Goal: Task Accomplishment & Management: Use online tool/utility

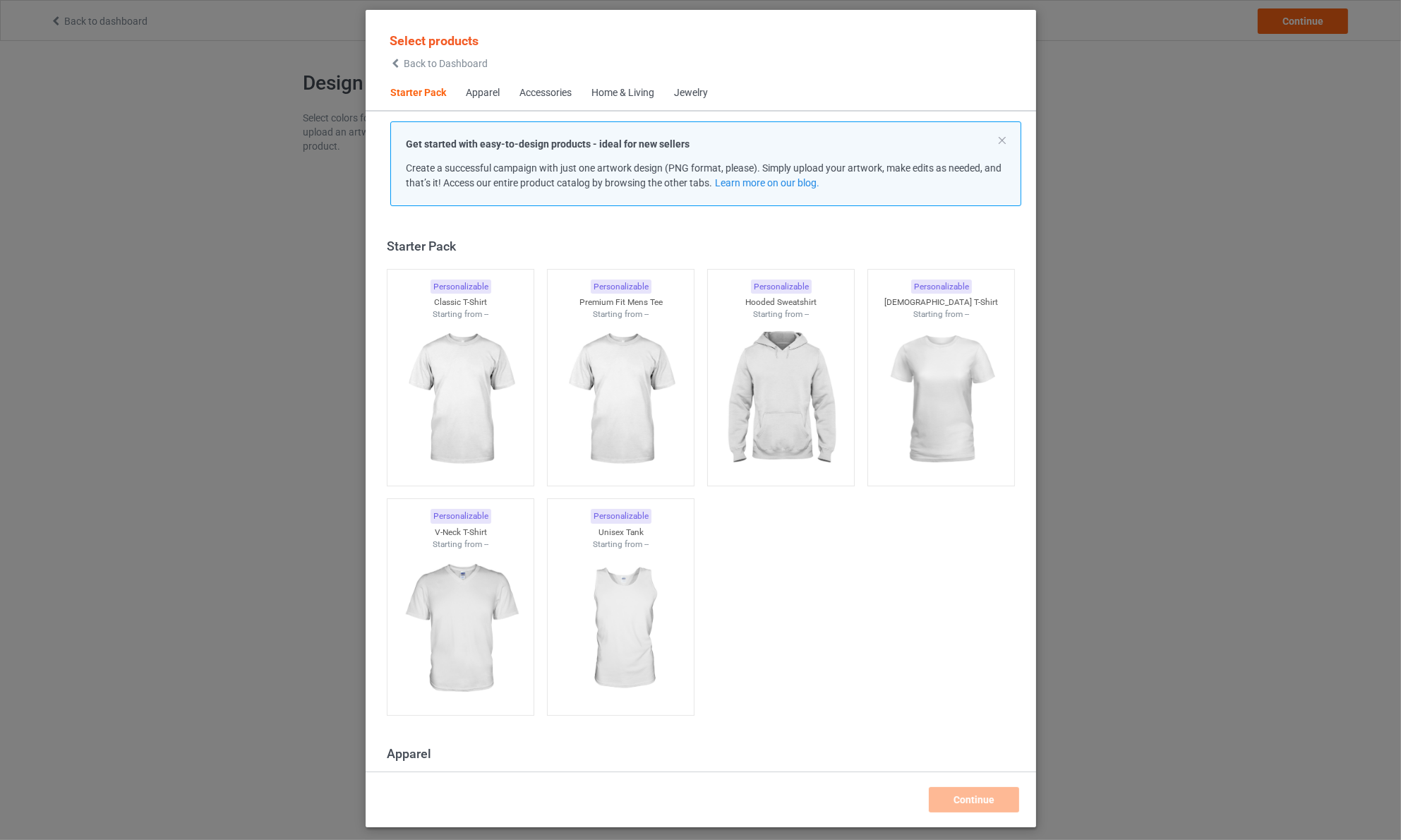
scroll to position [18, 0]
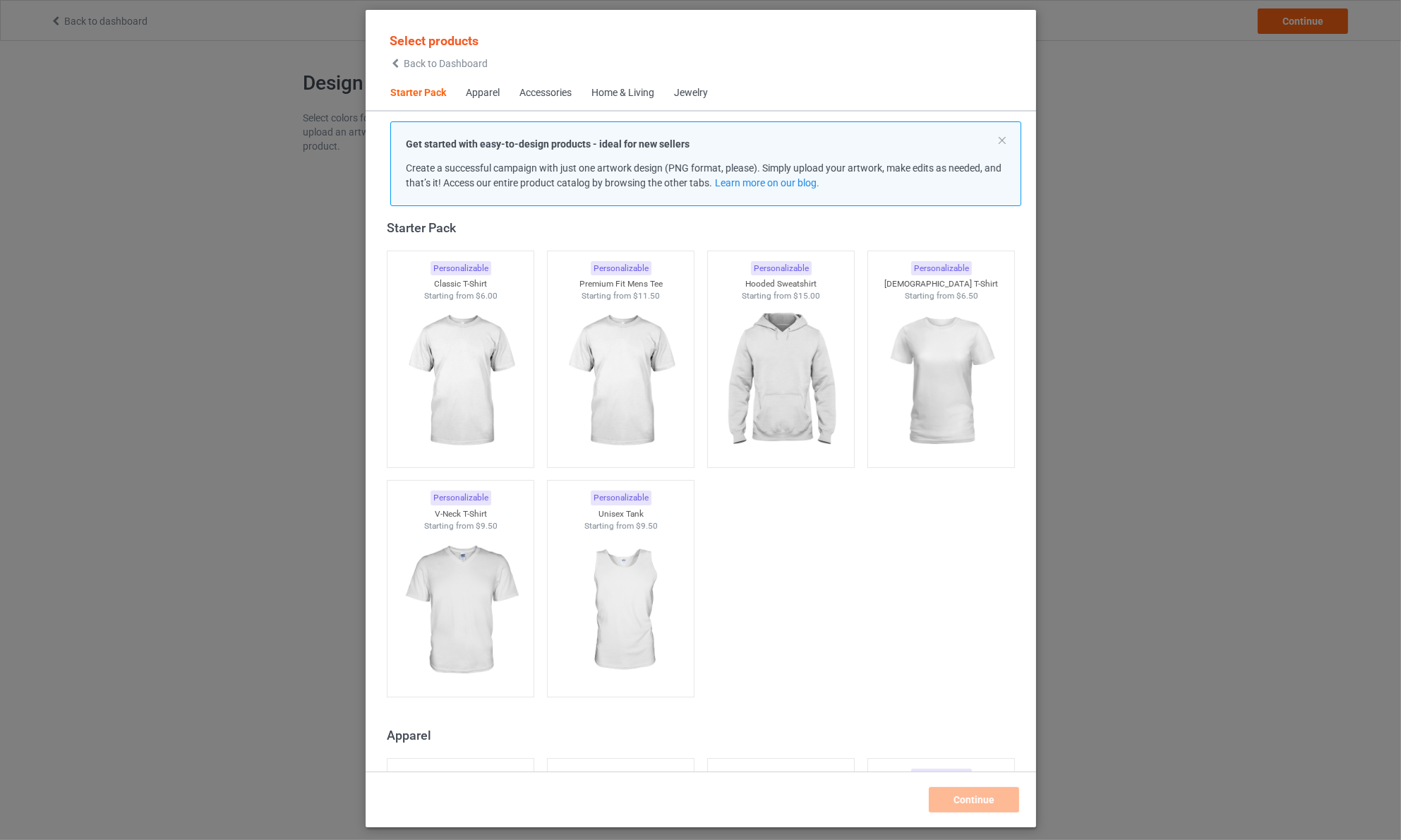
click at [632, 91] on div "Home & Living" at bounding box center [623, 92] width 63 height 14
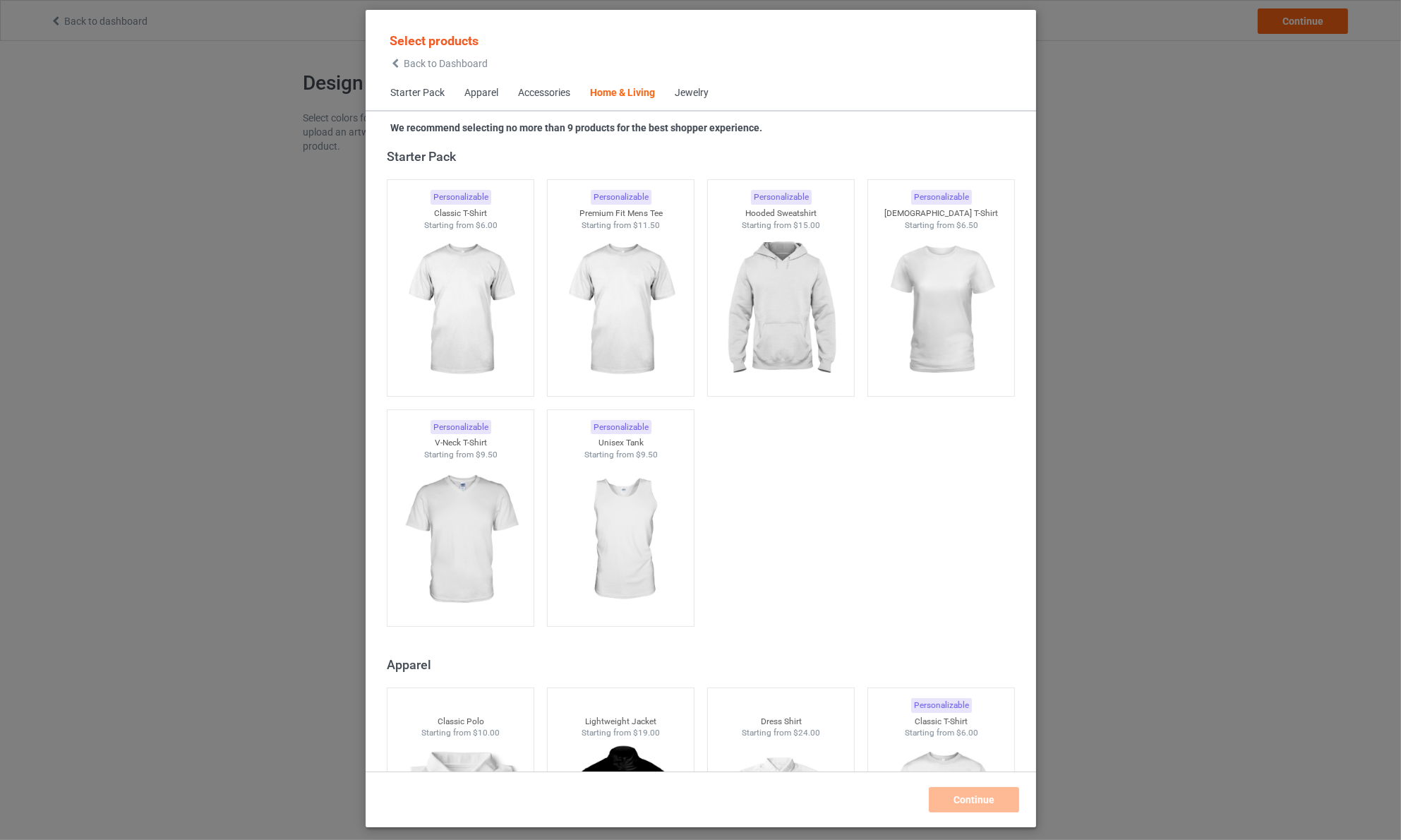
scroll to position [6365, 0]
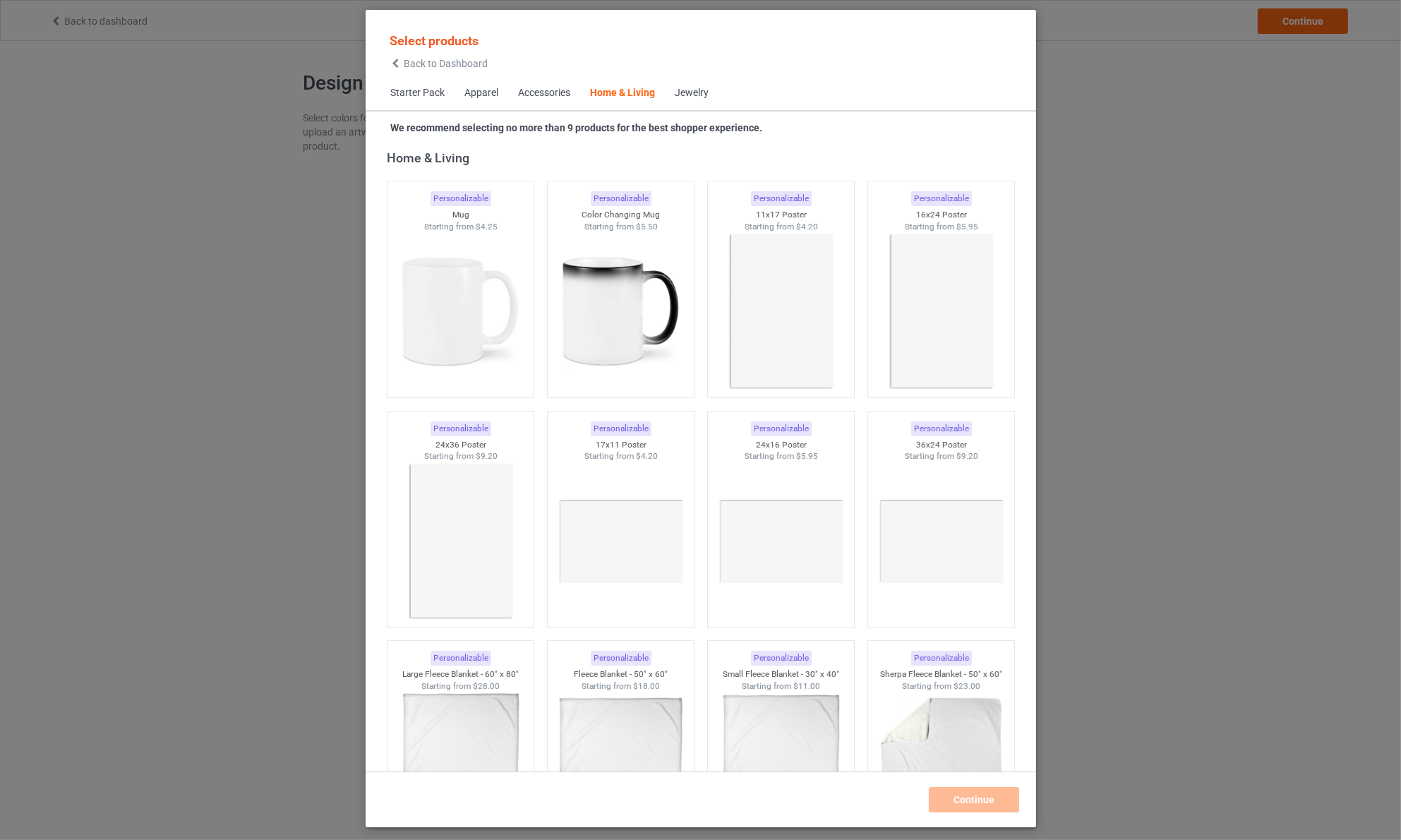
click at [703, 89] on div "Jewelry" at bounding box center [692, 92] width 34 height 14
click at [703, 93] on div "Jewelry" at bounding box center [692, 92] width 34 height 14
click at [677, 99] on span "Jewelry" at bounding box center [691, 93] width 53 height 34
click at [688, 98] on div "Jewelry" at bounding box center [692, 92] width 34 height 14
click at [599, 91] on div "Home & Living" at bounding box center [623, 92] width 65 height 14
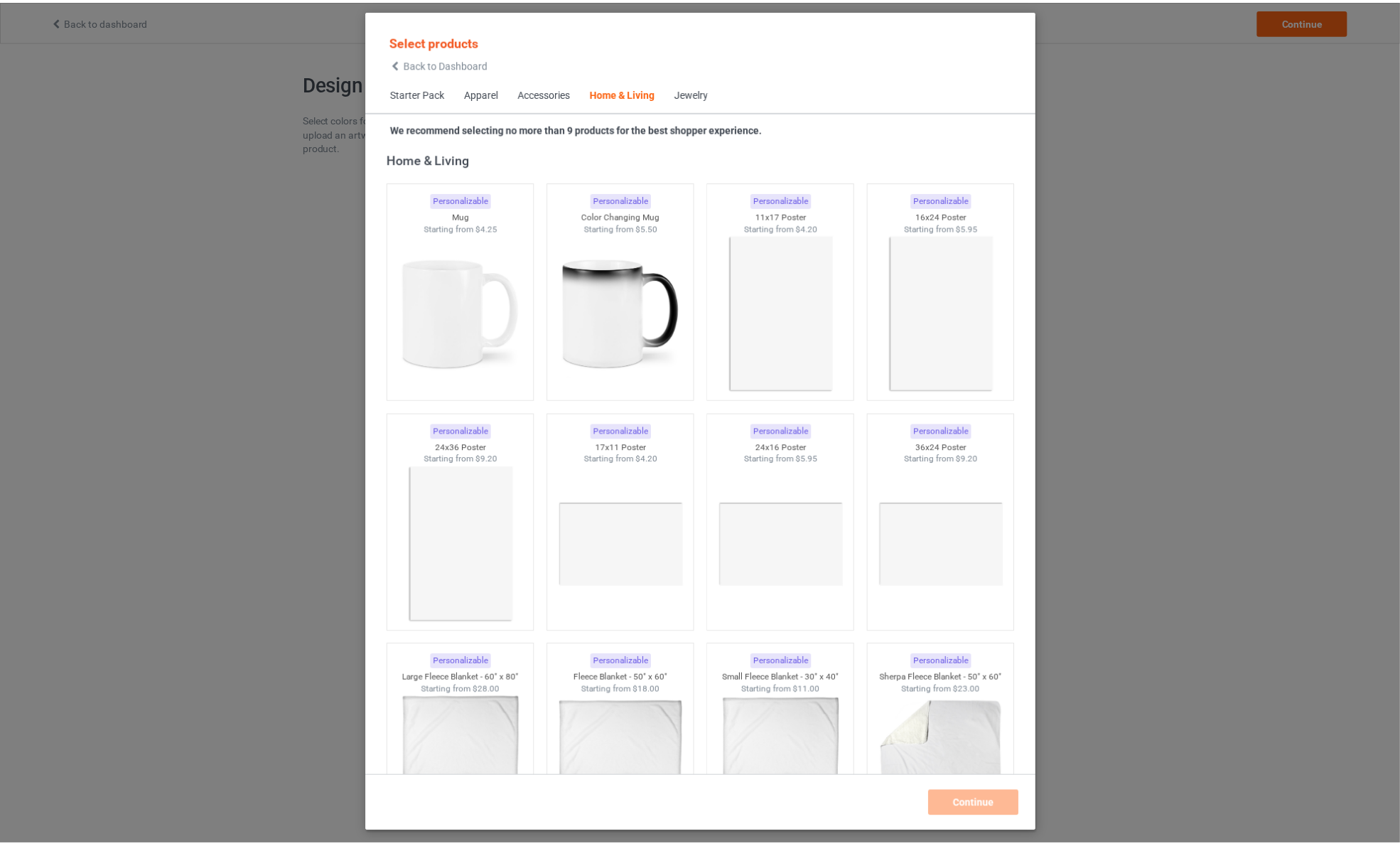
scroll to position [7118, 0]
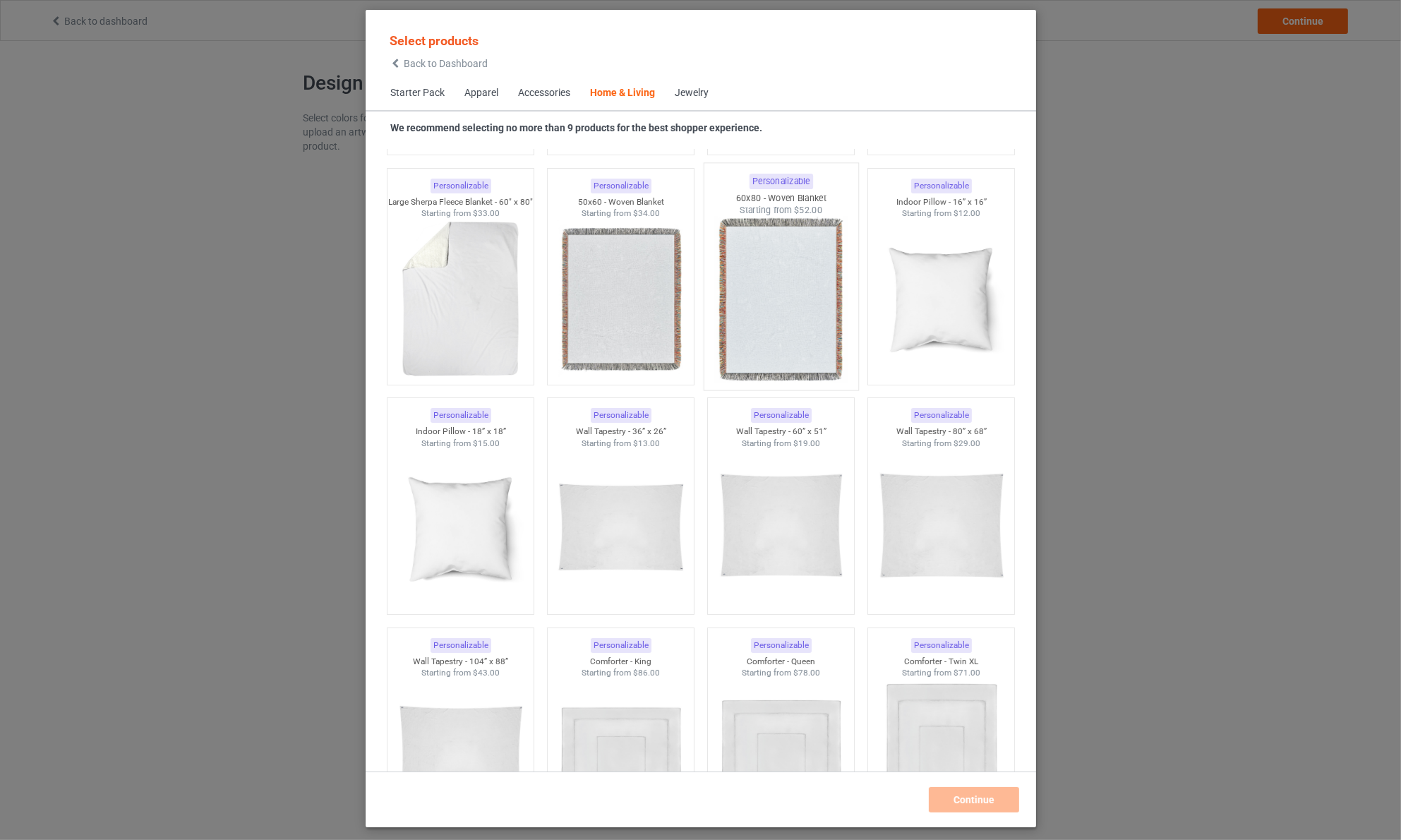
click at [772, 281] on img at bounding box center [780, 299] width 133 height 166
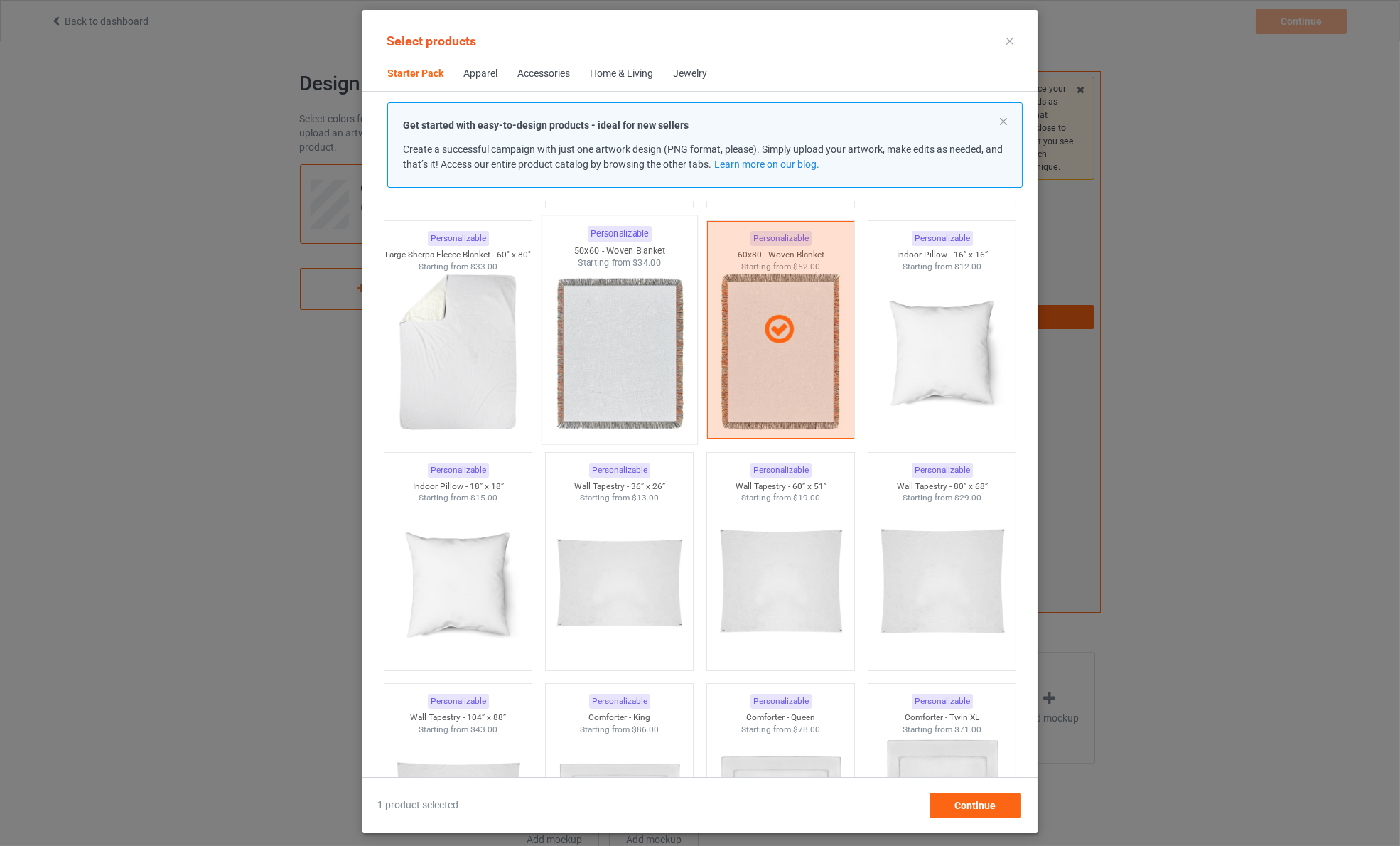
click at [623, 338] on img at bounding box center [618, 353] width 133 height 167
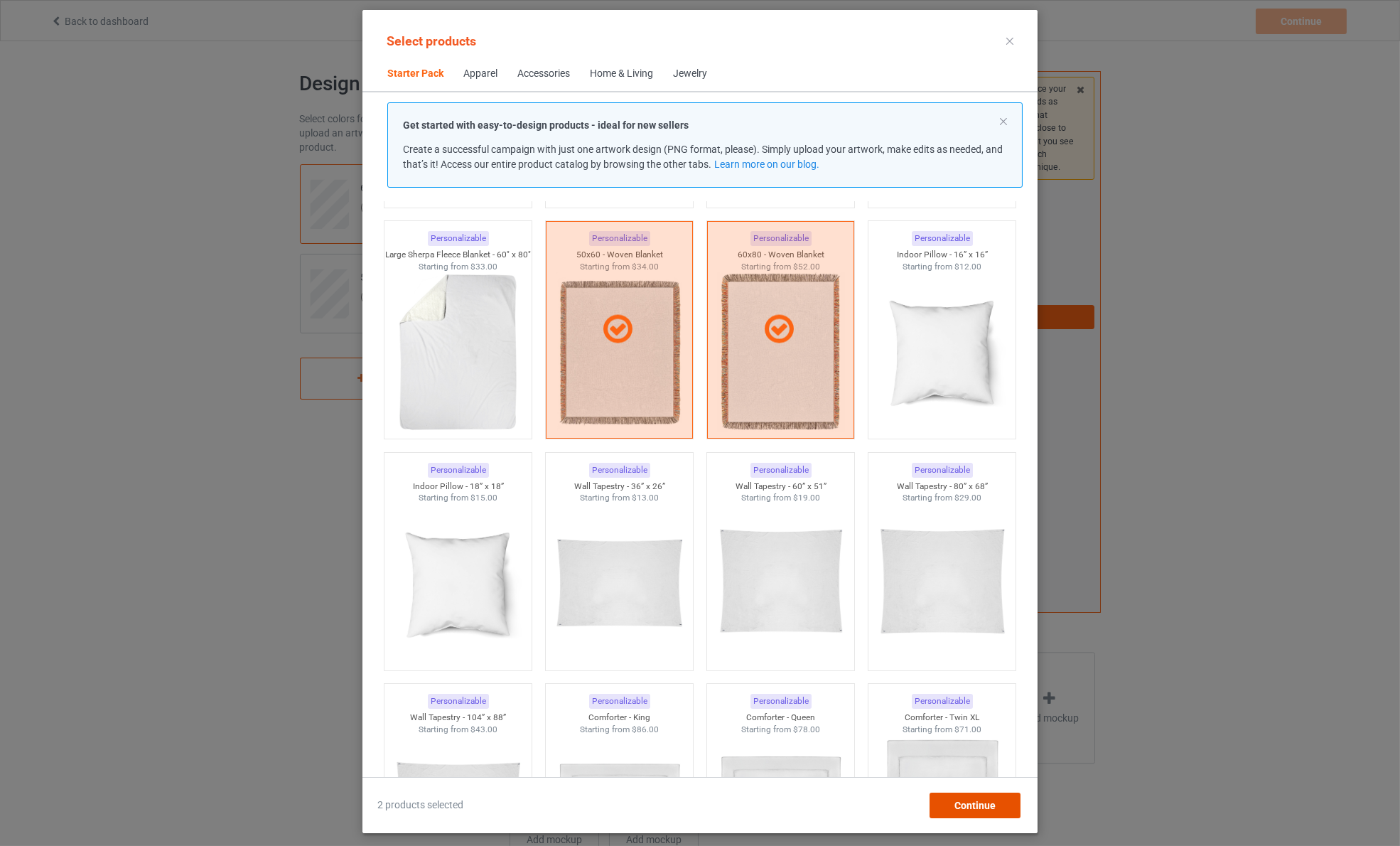
click at [968, 808] on span "Continue" at bounding box center [975, 806] width 41 height 12
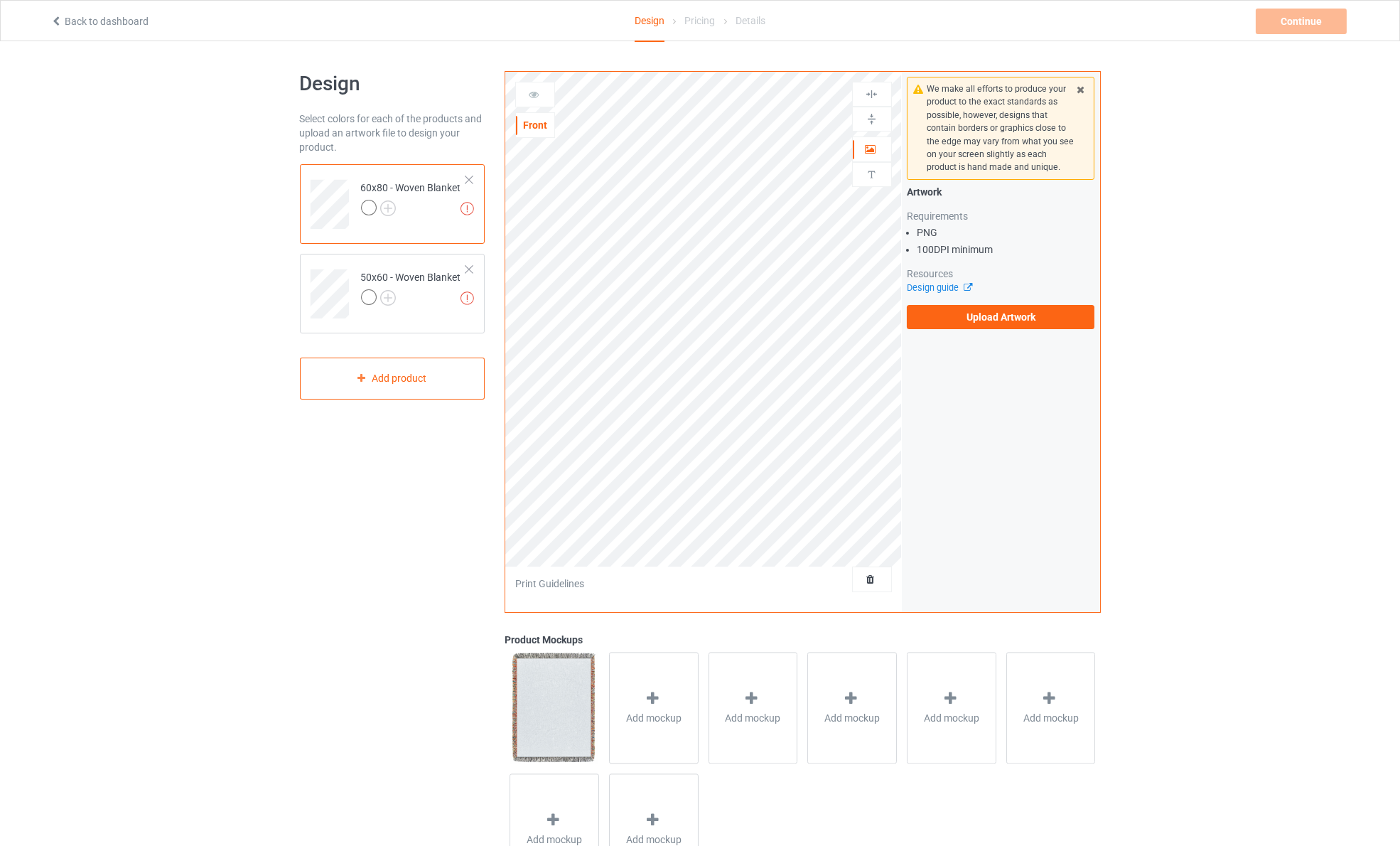
click at [369, 206] on div at bounding box center [369, 207] width 15 height 15
click at [970, 294] on div "Artwork Requirements PNG 100 DPI minimum Resources Design guide Upload Artwork" at bounding box center [1002, 256] width 188 height 144
click at [968, 307] on label "Upload Artwork" at bounding box center [1002, 317] width 188 height 24
click at [0, 0] on input "Upload Artwork" at bounding box center [0, 0] width 0 height 0
click at [374, 291] on div at bounding box center [369, 297] width 15 height 15
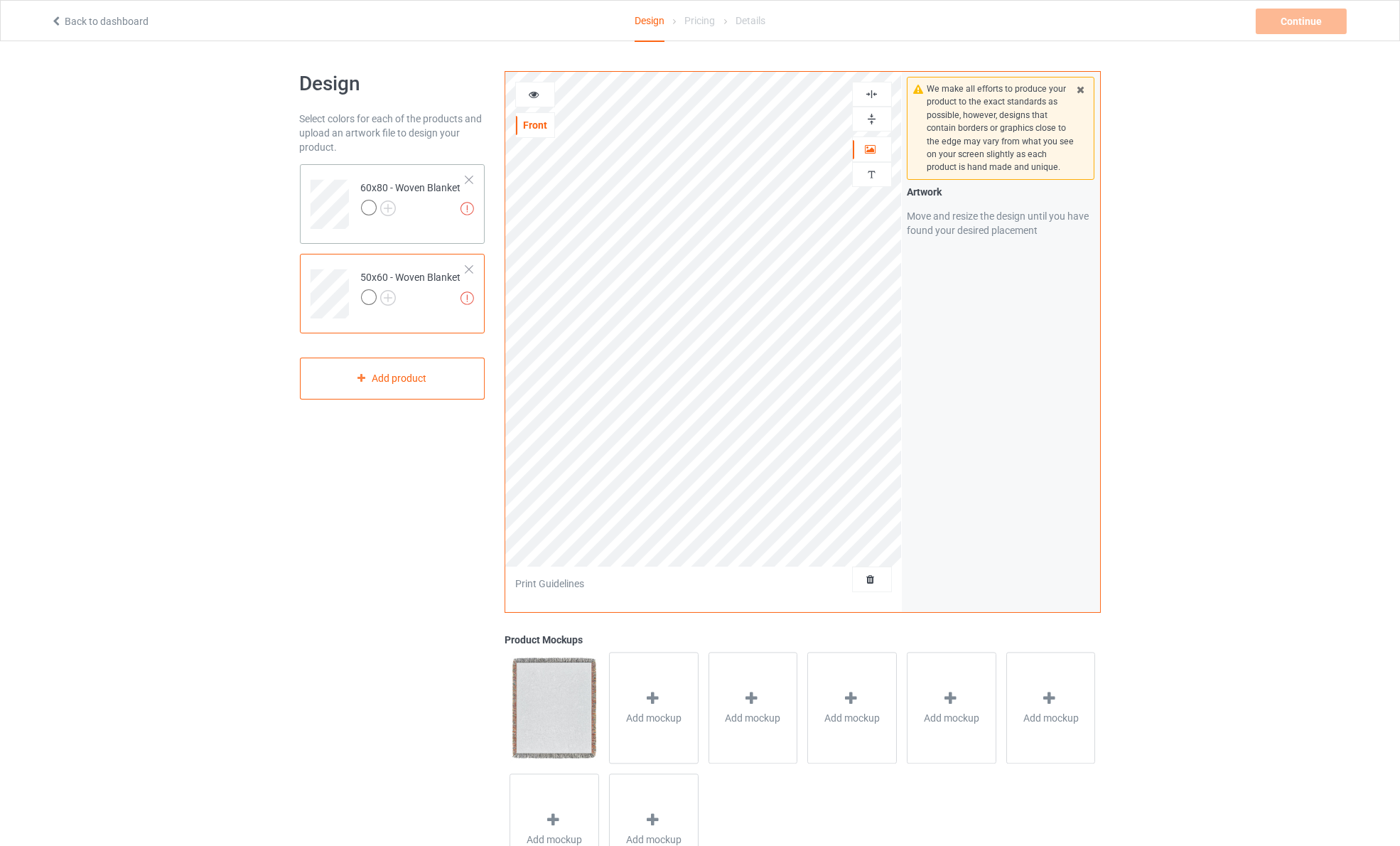
click at [434, 213] on div at bounding box center [411, 209] width 100 height 20
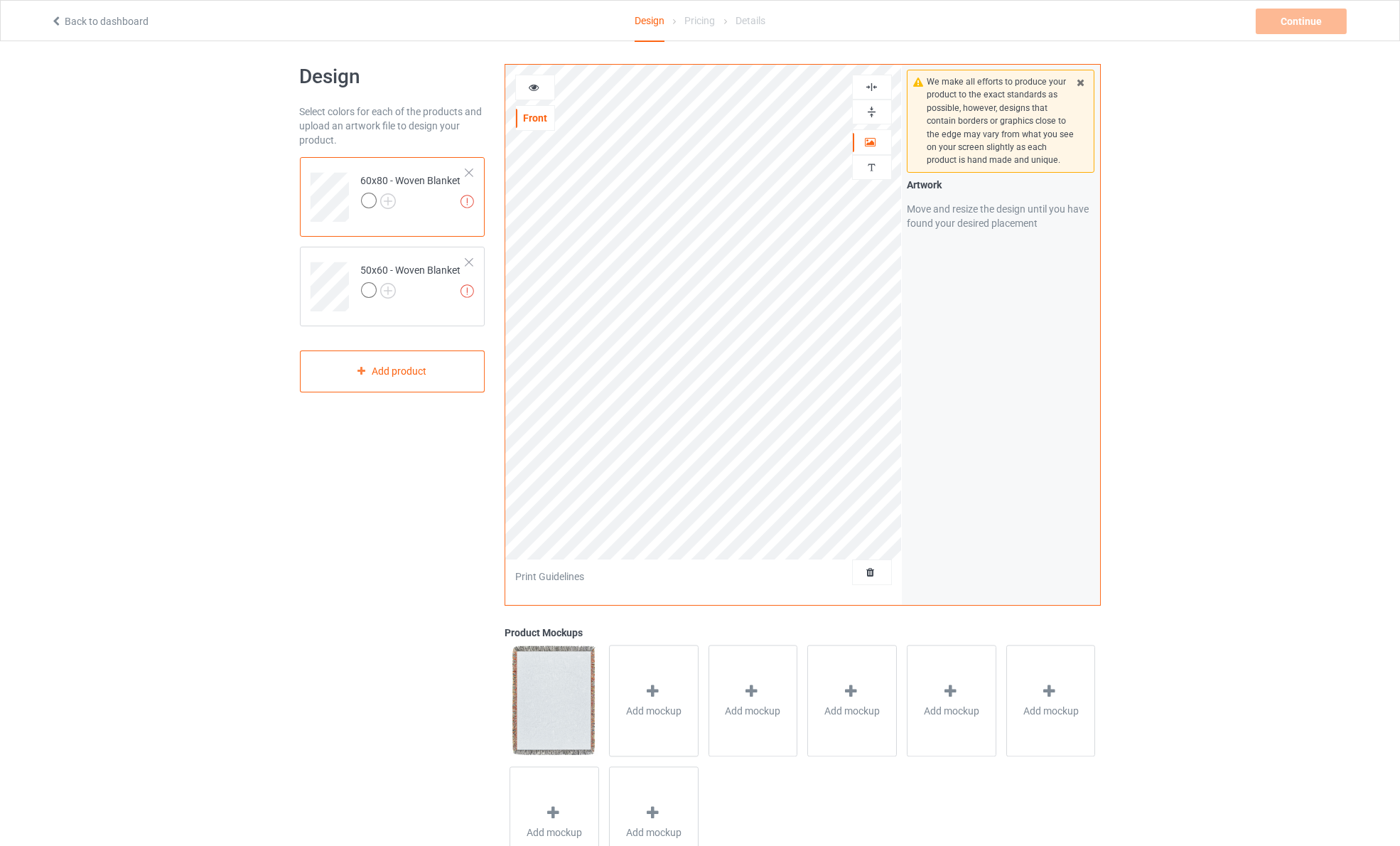
scroll to position [8, 0]
click at [1080, 81] on icon at bounding box center [1080, 80] width 12 height 10
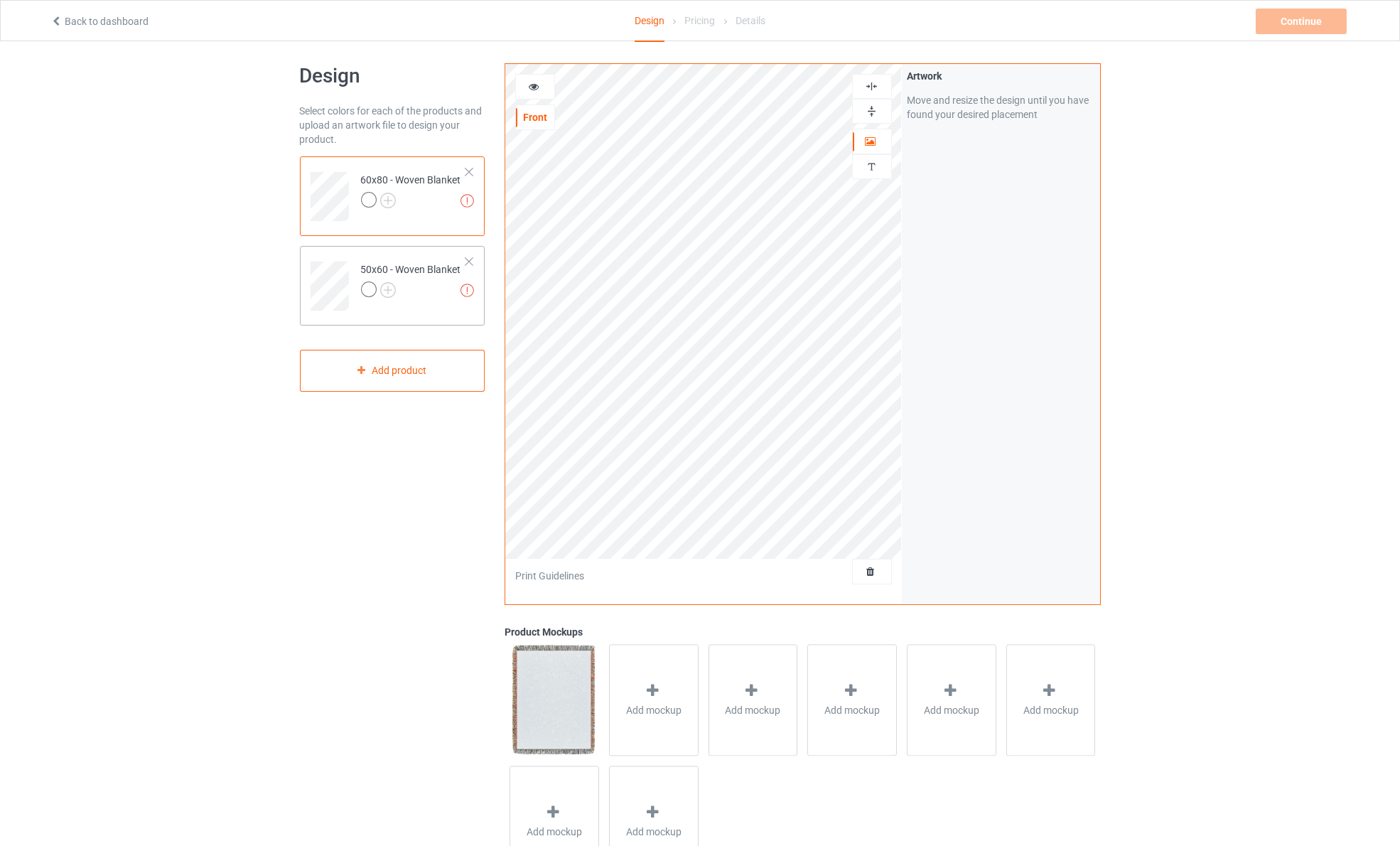
click at [453, 278] on div "50x60 - Woven Blanket" at bounding box center [411, 279] width 100 height 35
click at [424, 221] on div "Artwork resolution lower than 100 DPI may result in bad print 60x80 - Woven Bla…" at bounding box center [392, 196] width 185 height 80
click at [1316, 12] on div "Continue" at bounding box center [1301, 21] width 91 height 26
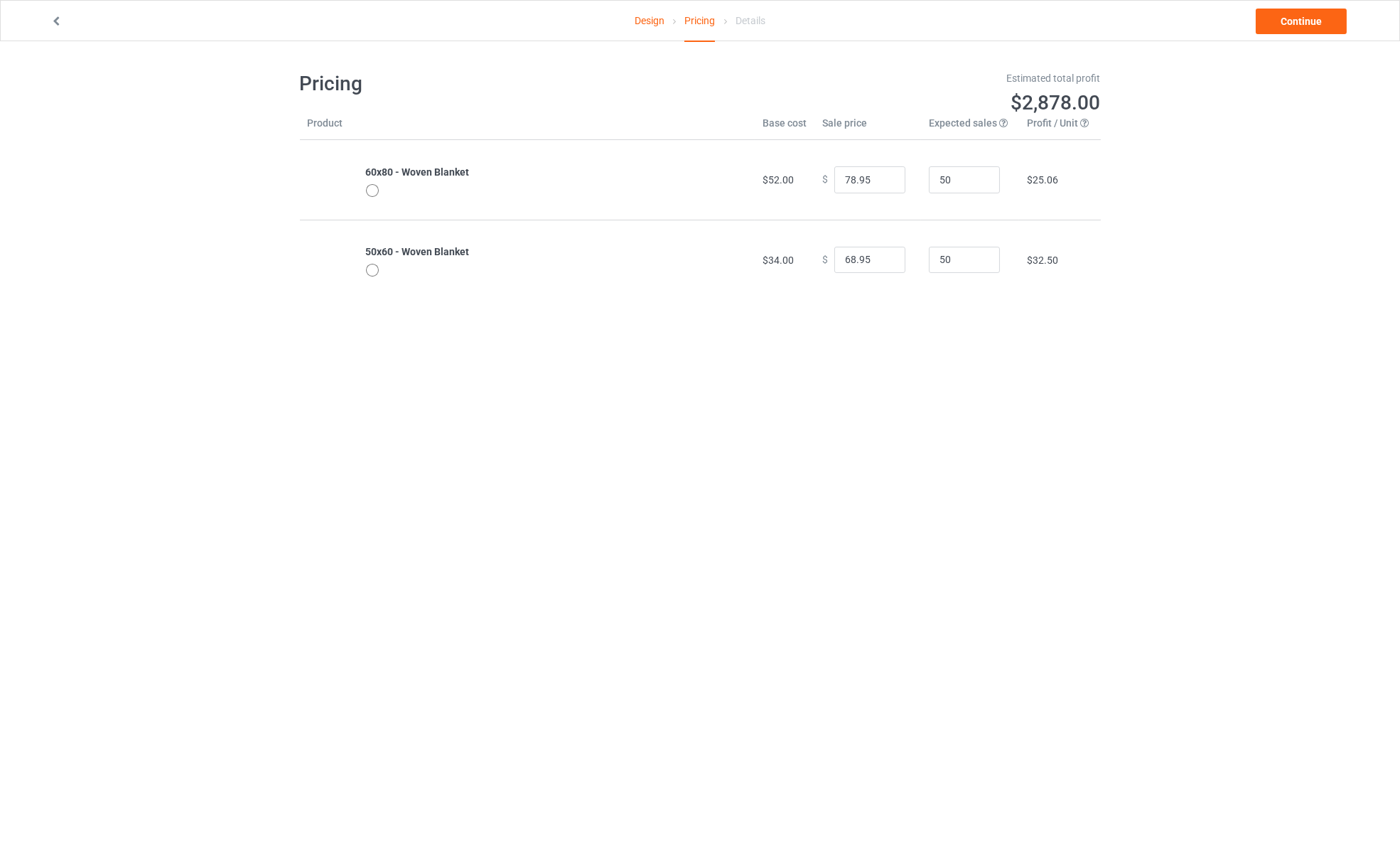
click at [644, 15] on link "Design" at bounding box center [649, 20] width 30 height 39
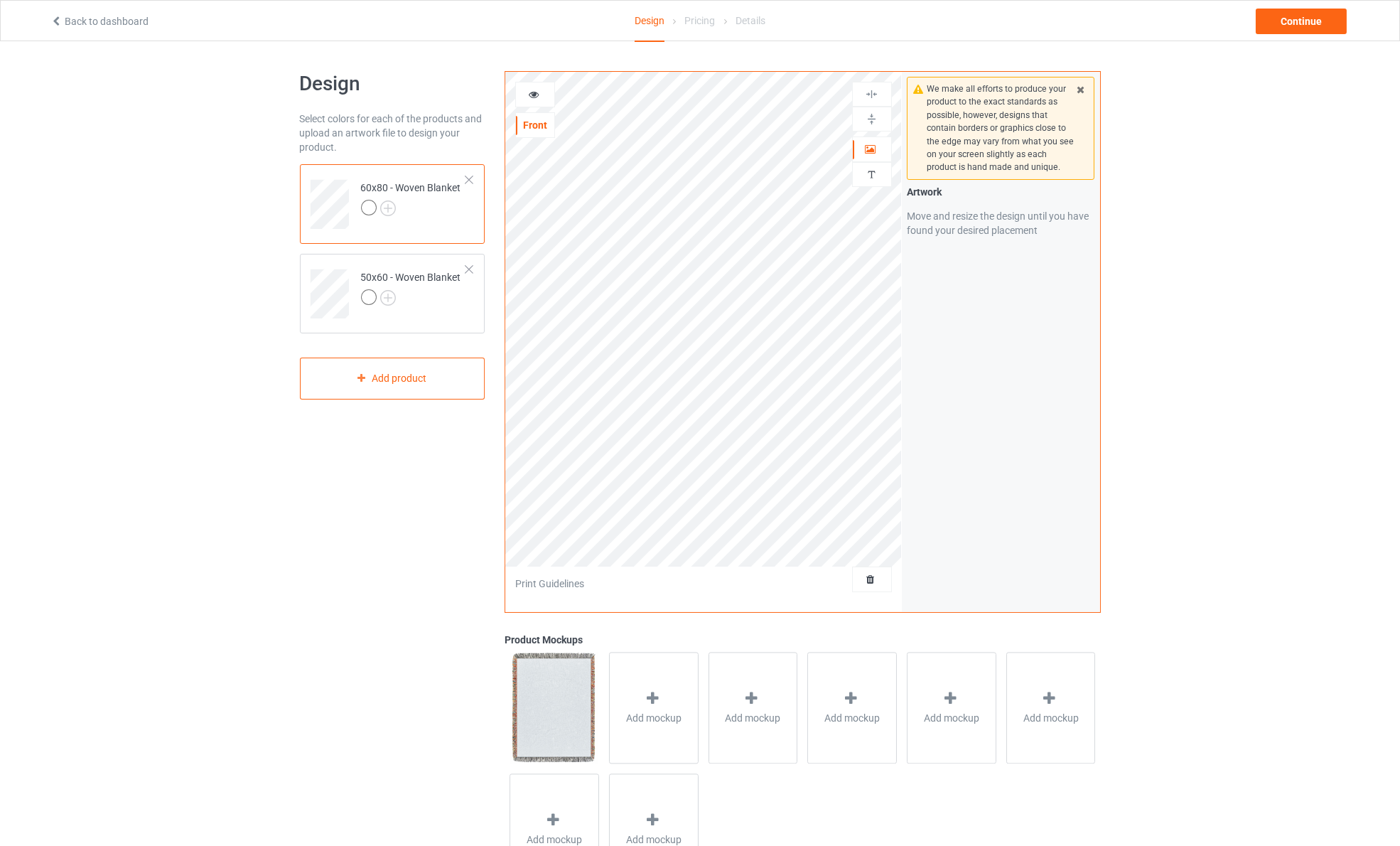
scroll to position [73, 0]
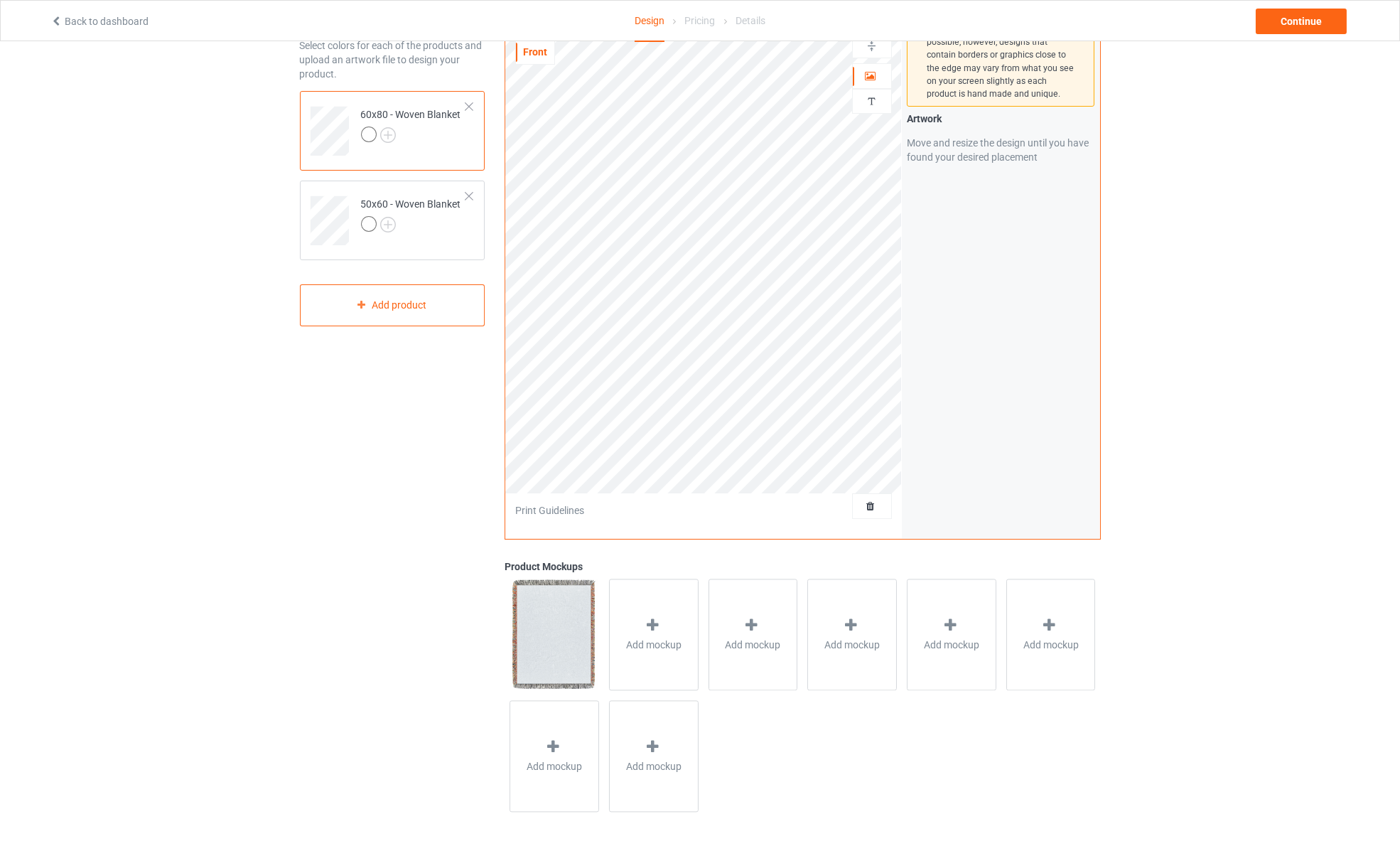
click at [531, 666] on img at bounding box center [554, 634] width 89 height 110
click at [566, 625] on img at bounding box center [554, 634] width 89 height 110
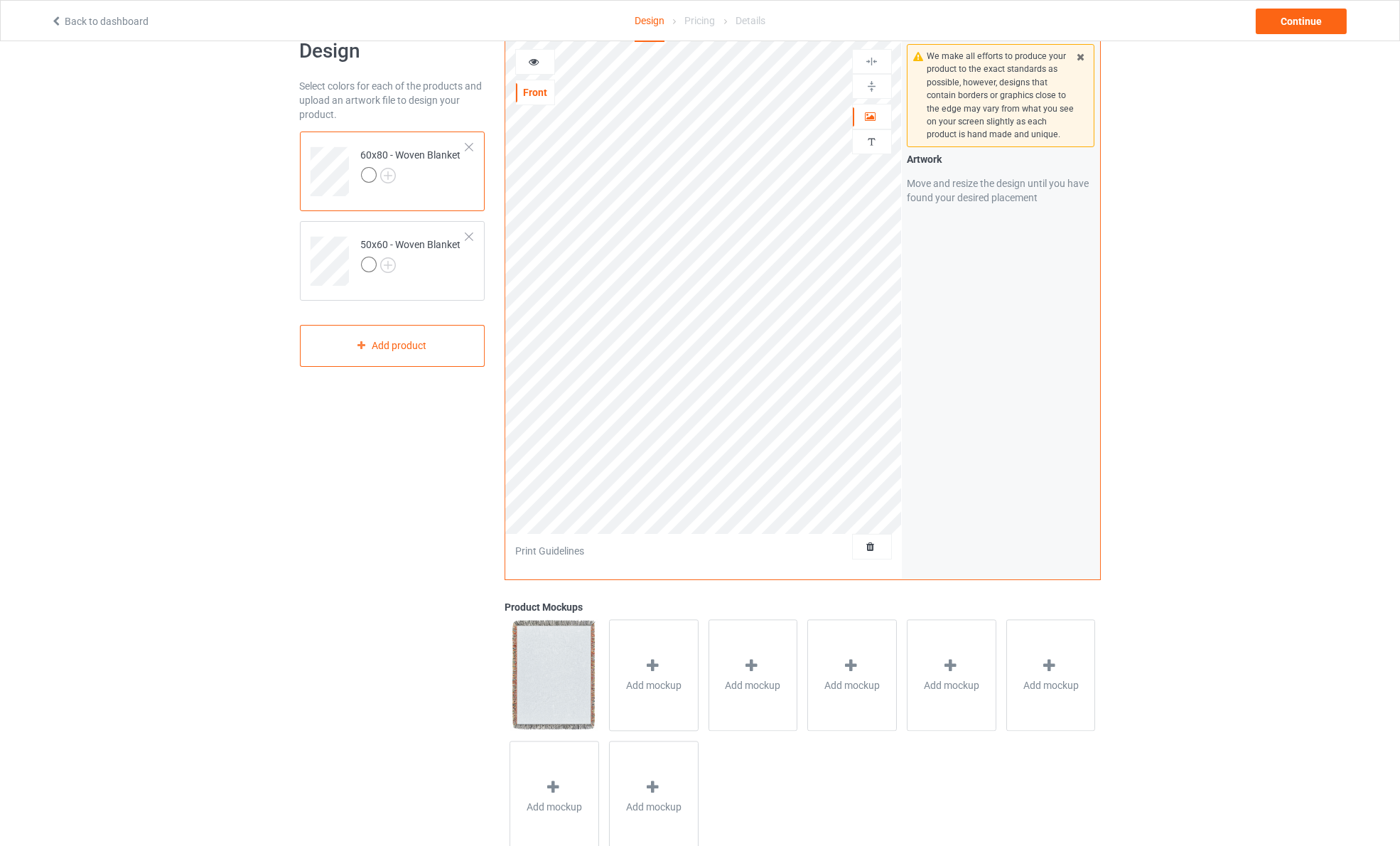
scroll to position [36, 0]
click at [537, 60] on icon at bounding box center [534, 56] width 12 height 10
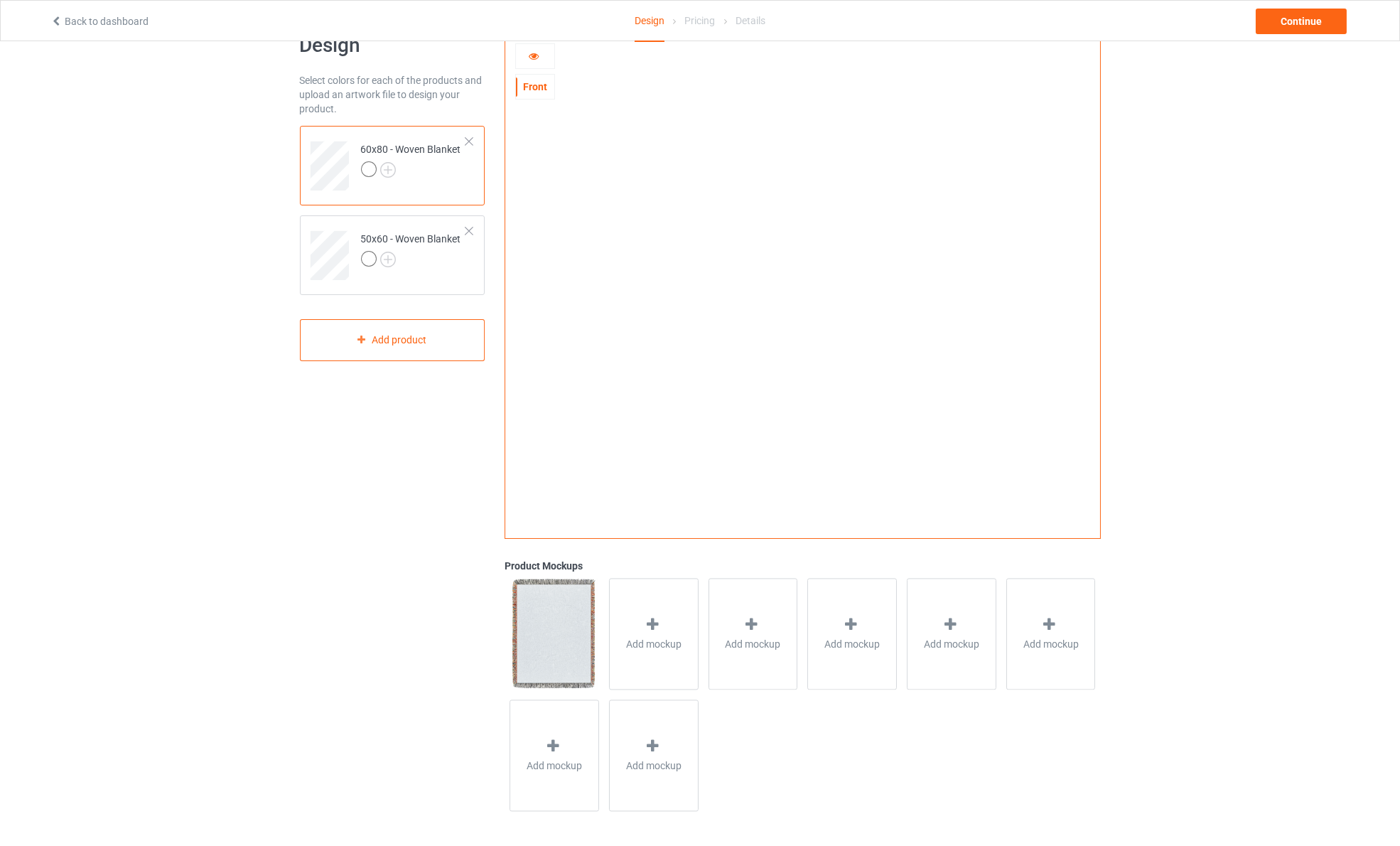
scroll to position [0, 0]
